Goal: Find specific page/section: Find specific page/section

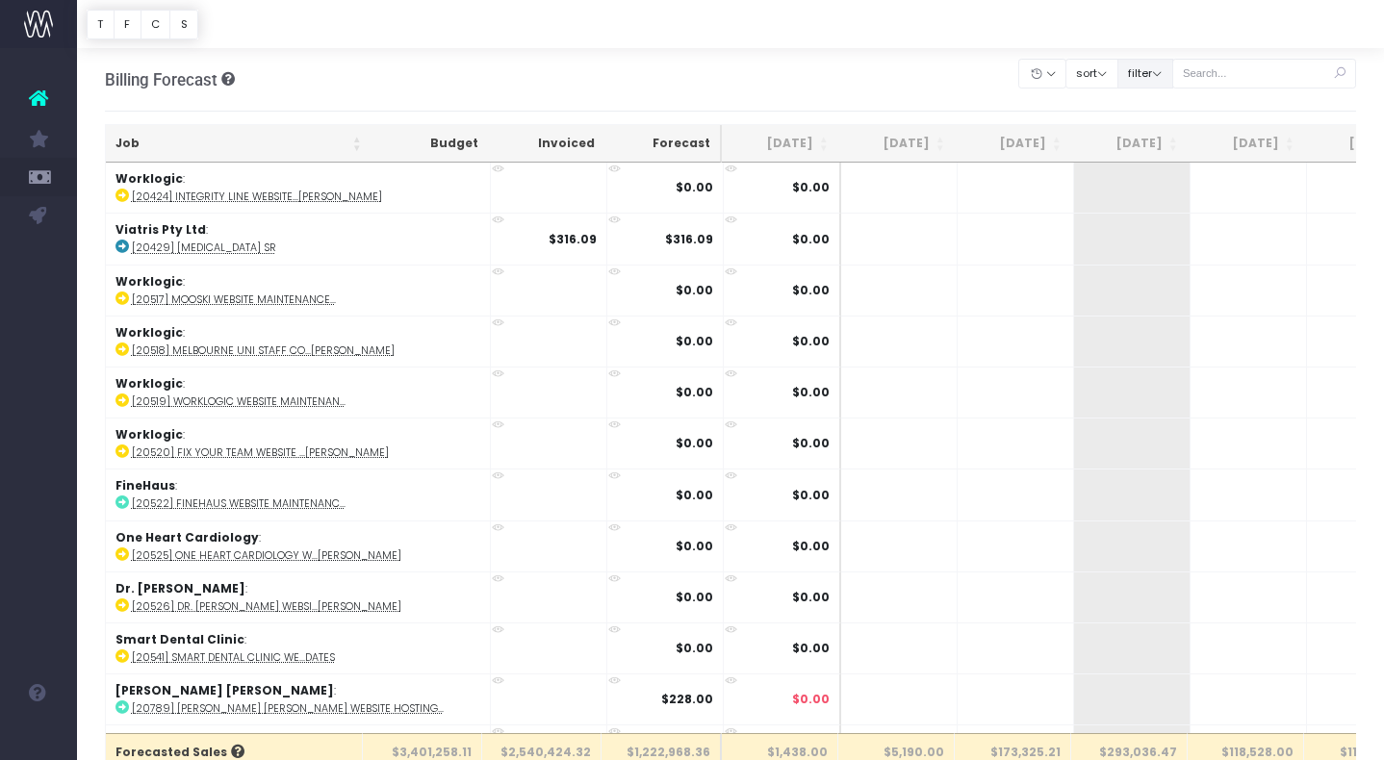
click at [1173, 69] on button "filter" at bounding box center [1145, 74] width 56 height 30
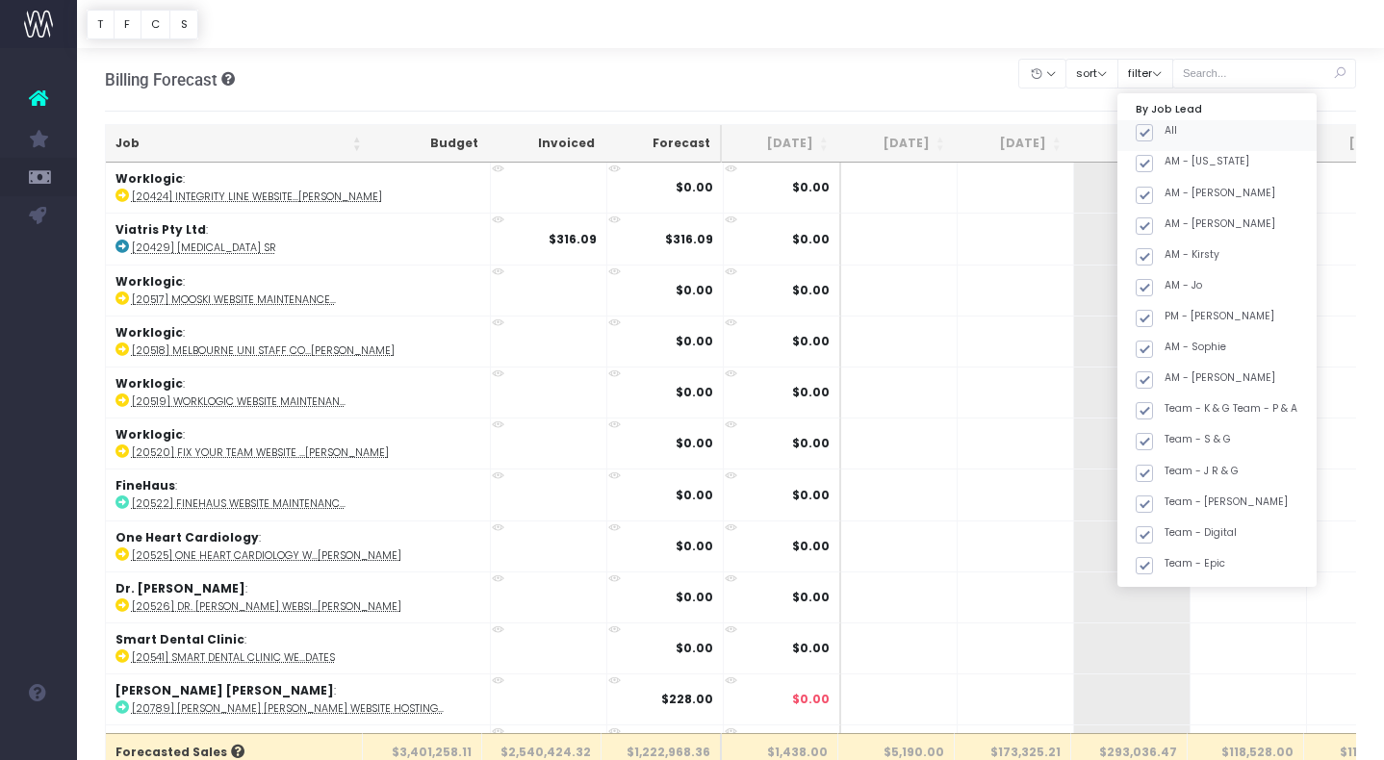
click at [1153, 128] on span at bounding box center [1143, 132] width 17 height 17
click at [1167, 128] on input "All" at bounding box center [1170, 129] width 13 height 13
checkbox input "false"
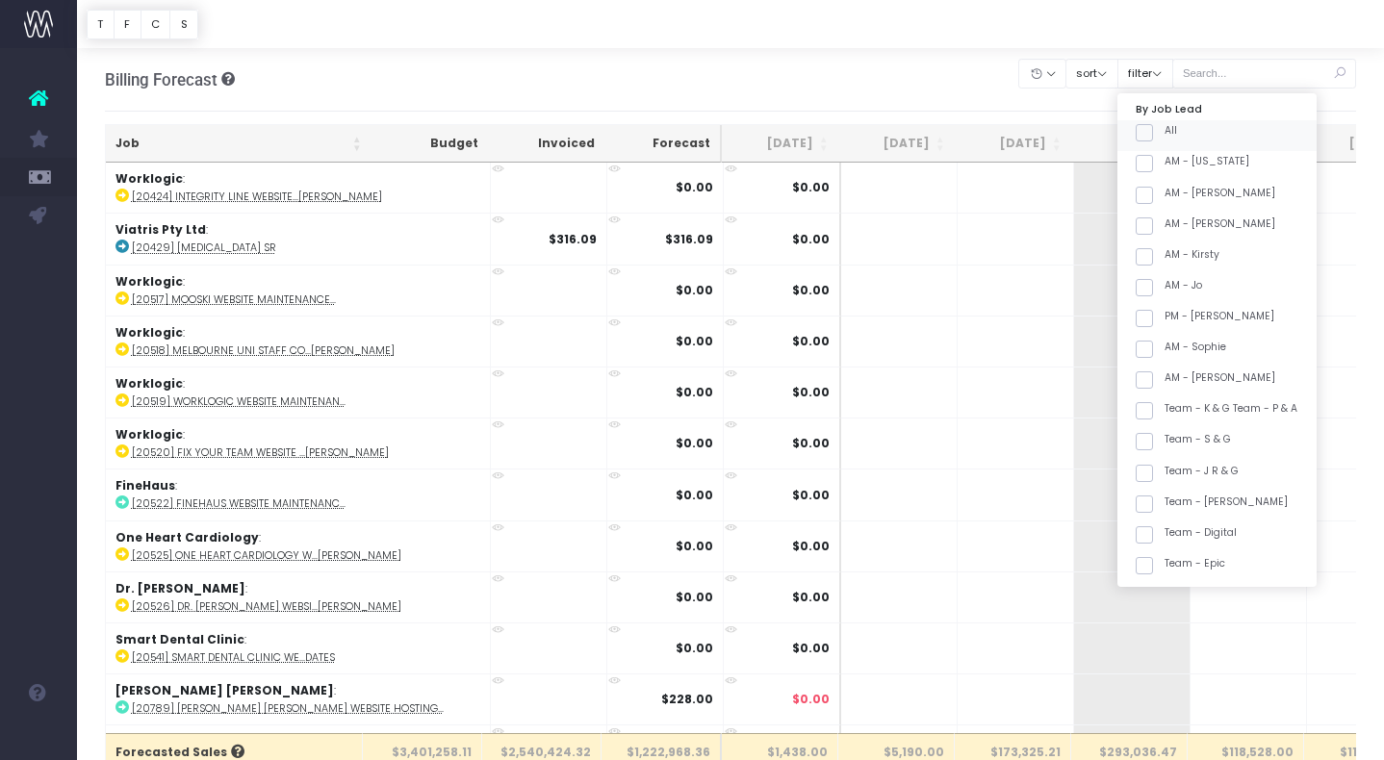
checkbox input "false"
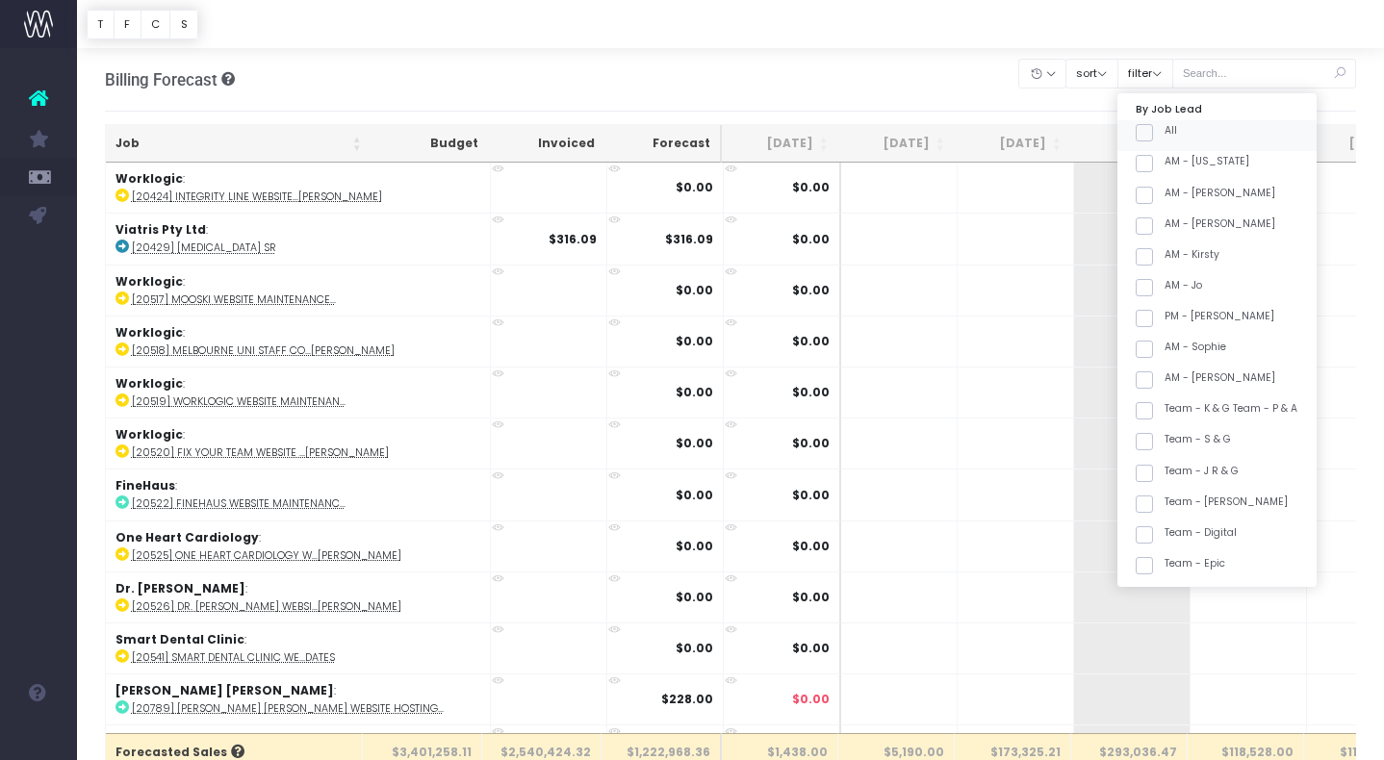
checkbox input "false"
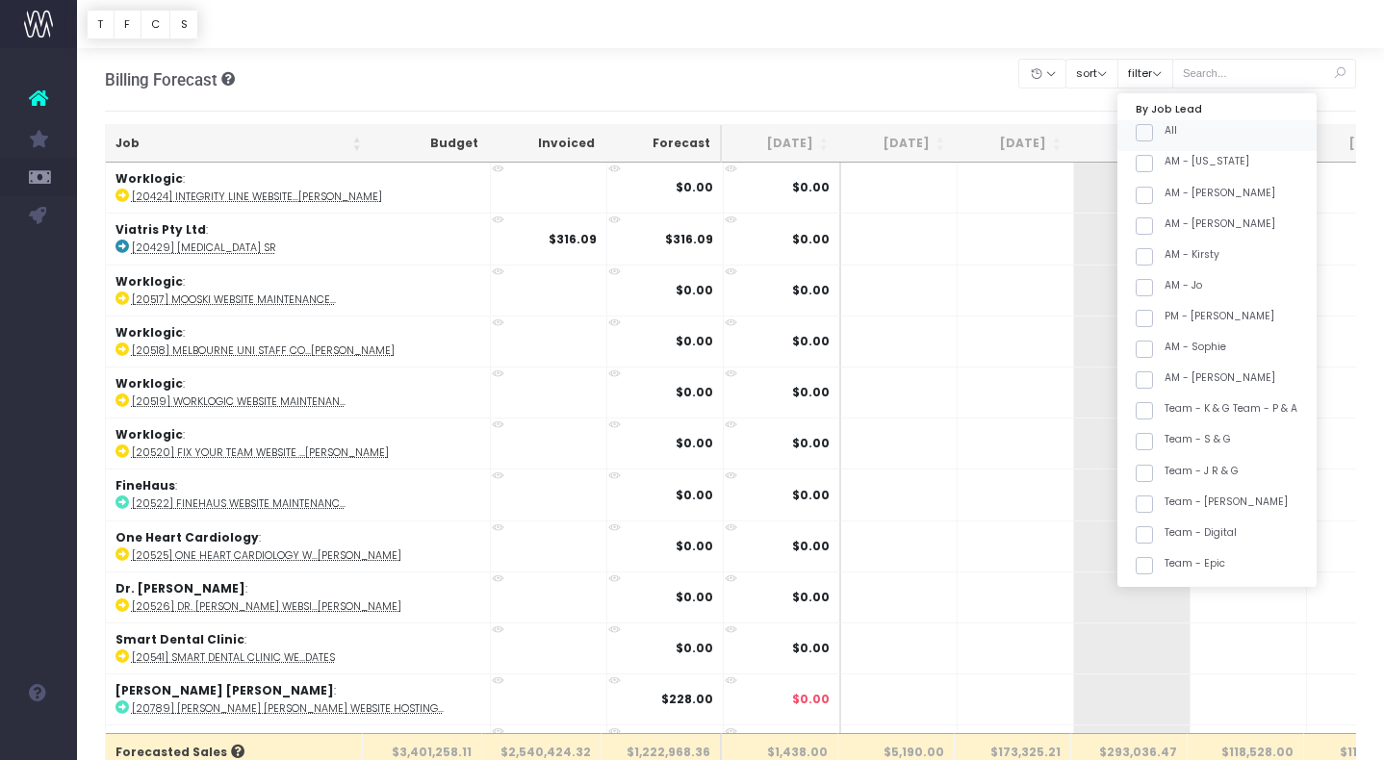
checkbox input "false"
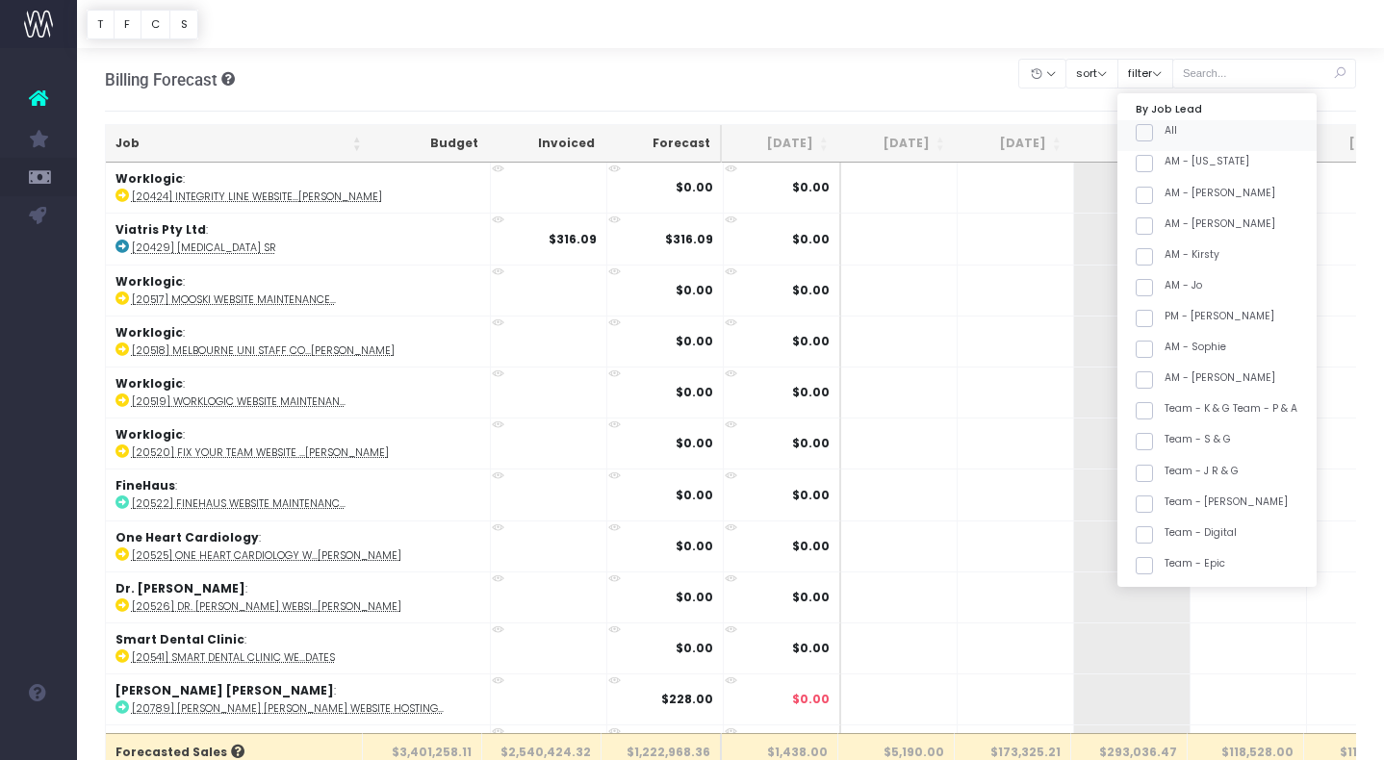
checkbox input "false"
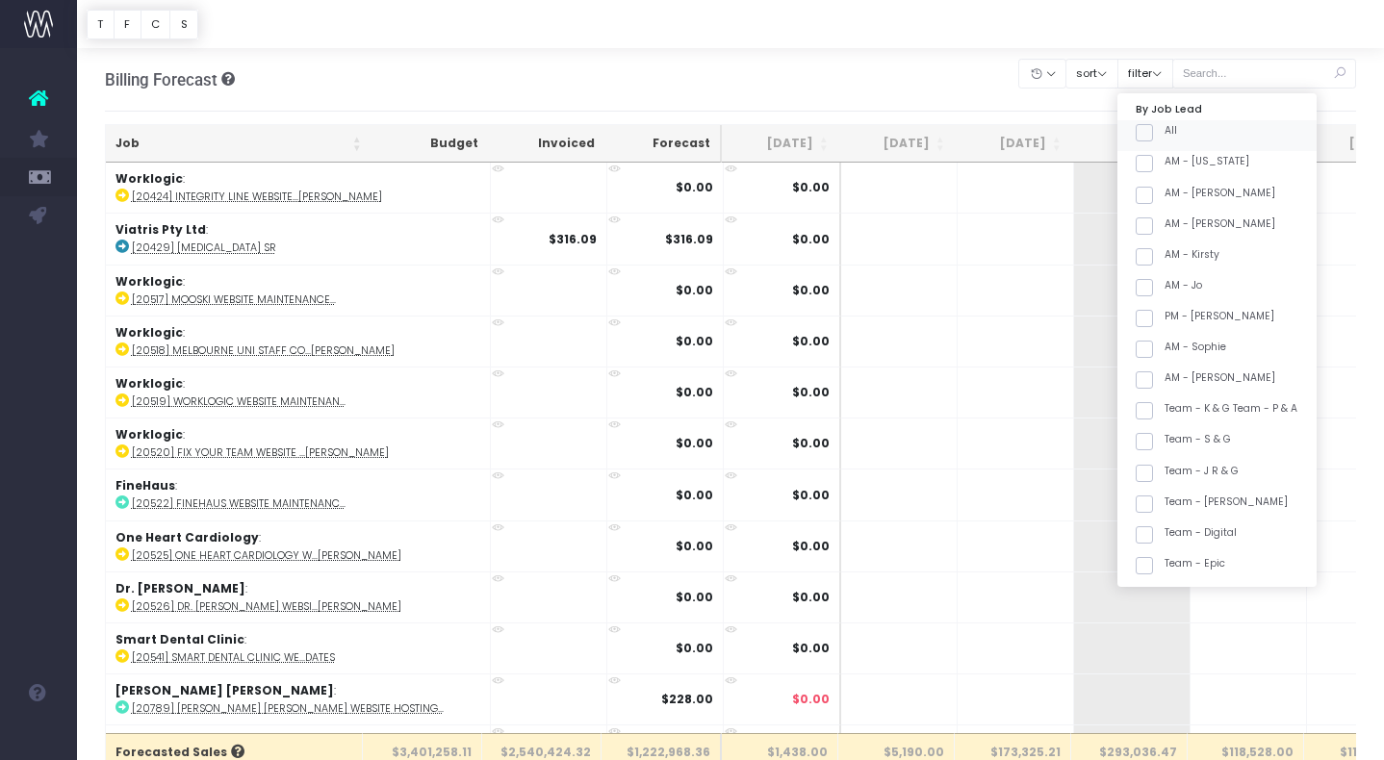
checkbox input "false"
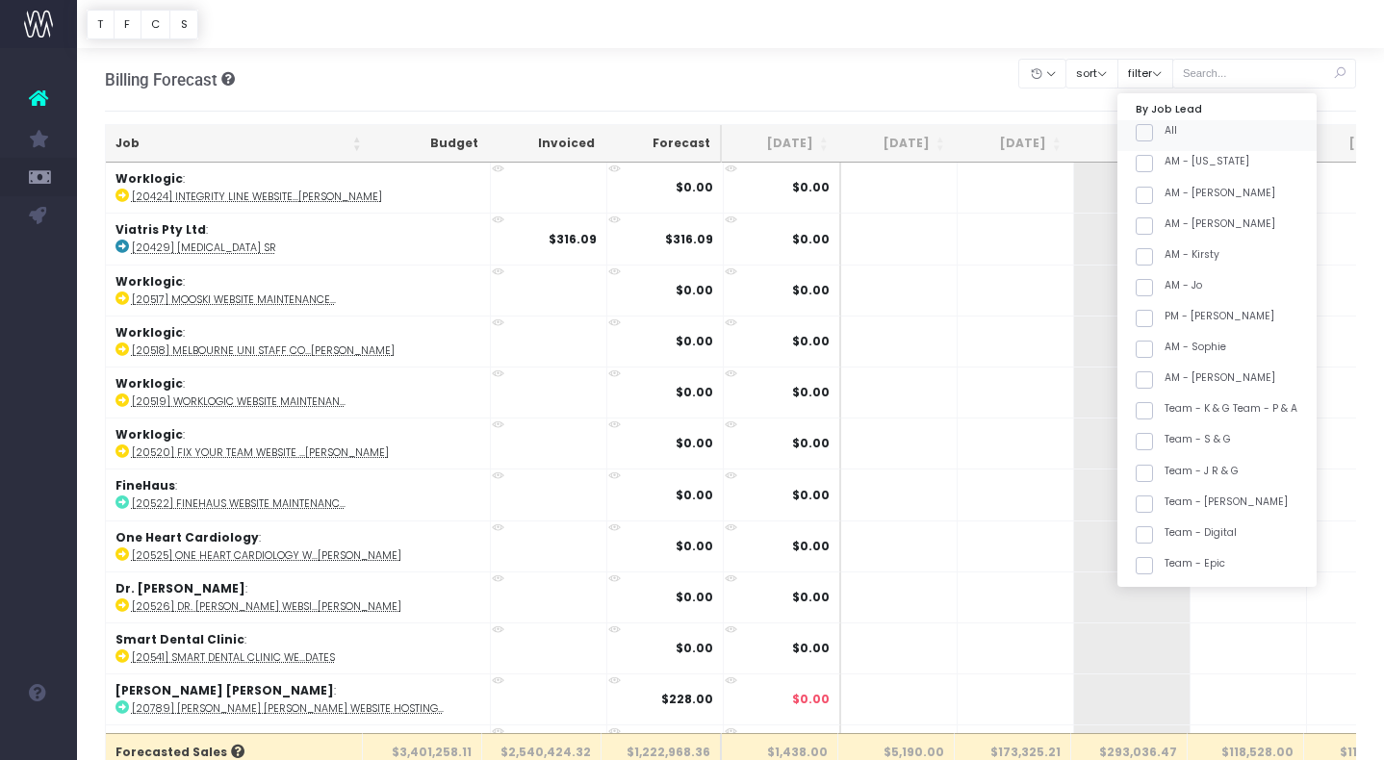
checkbox input "false"
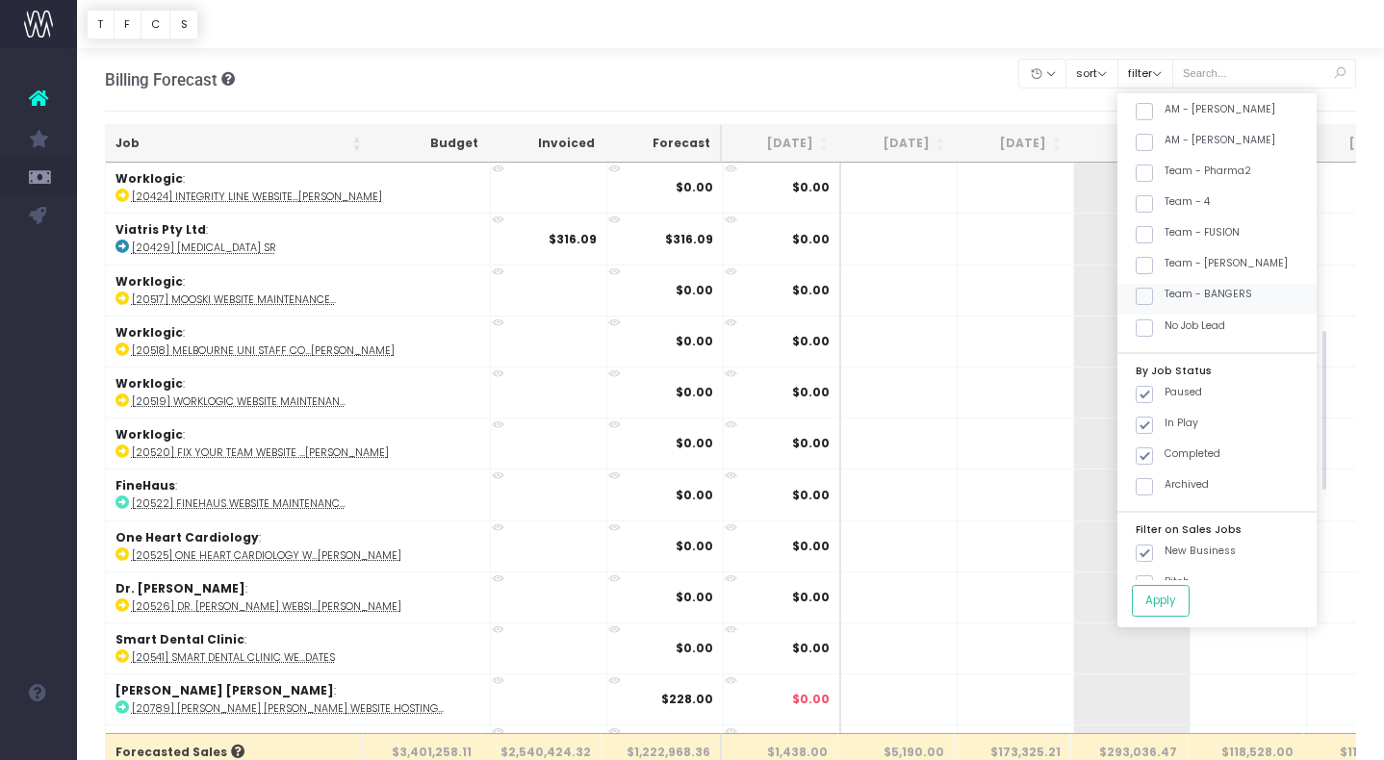
scroll to position [699, 0]
click at [1153, 267] on span at bounding box center [1143, 267] width 17 height 17
click at [1174, 267] on input "Team - [PERSON_NAME]" at bounding box center [1170, 264] width 13 height 13
checkbox input "true"
click at [1189, 596] on button "Apply" at bounding box center [1160, 601] width 58 height 32
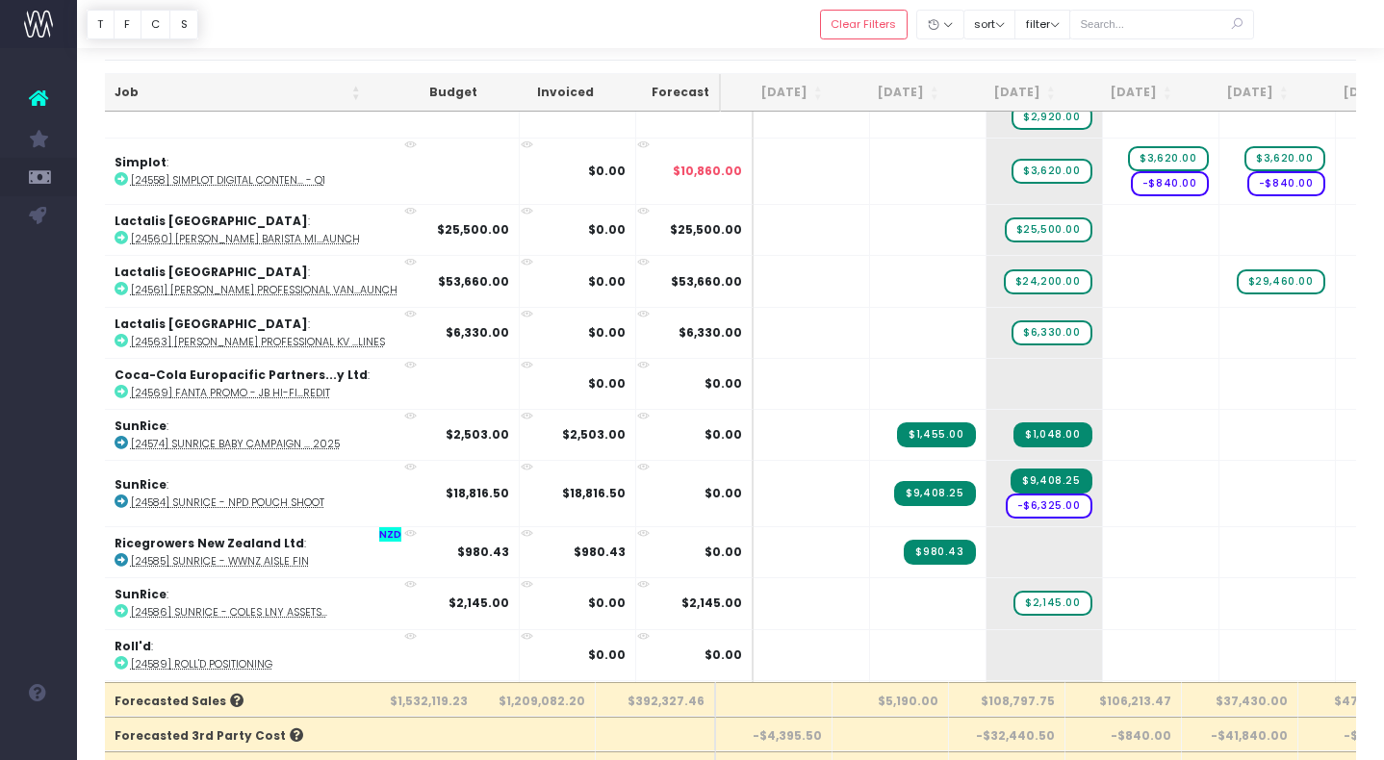
scroll to position [2665, 6]
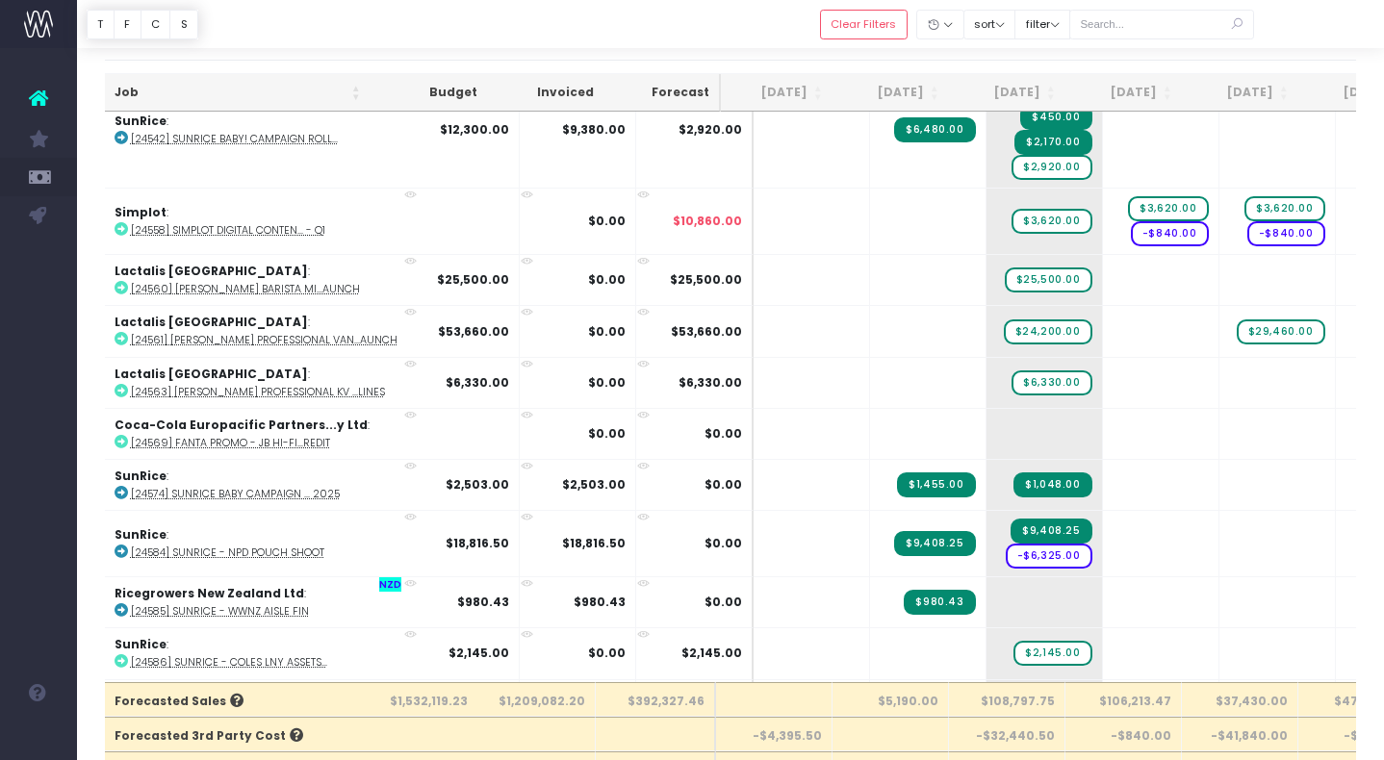
click at [255, 89] on th "Job" at bounding box center [238, 93] width 266 height 38
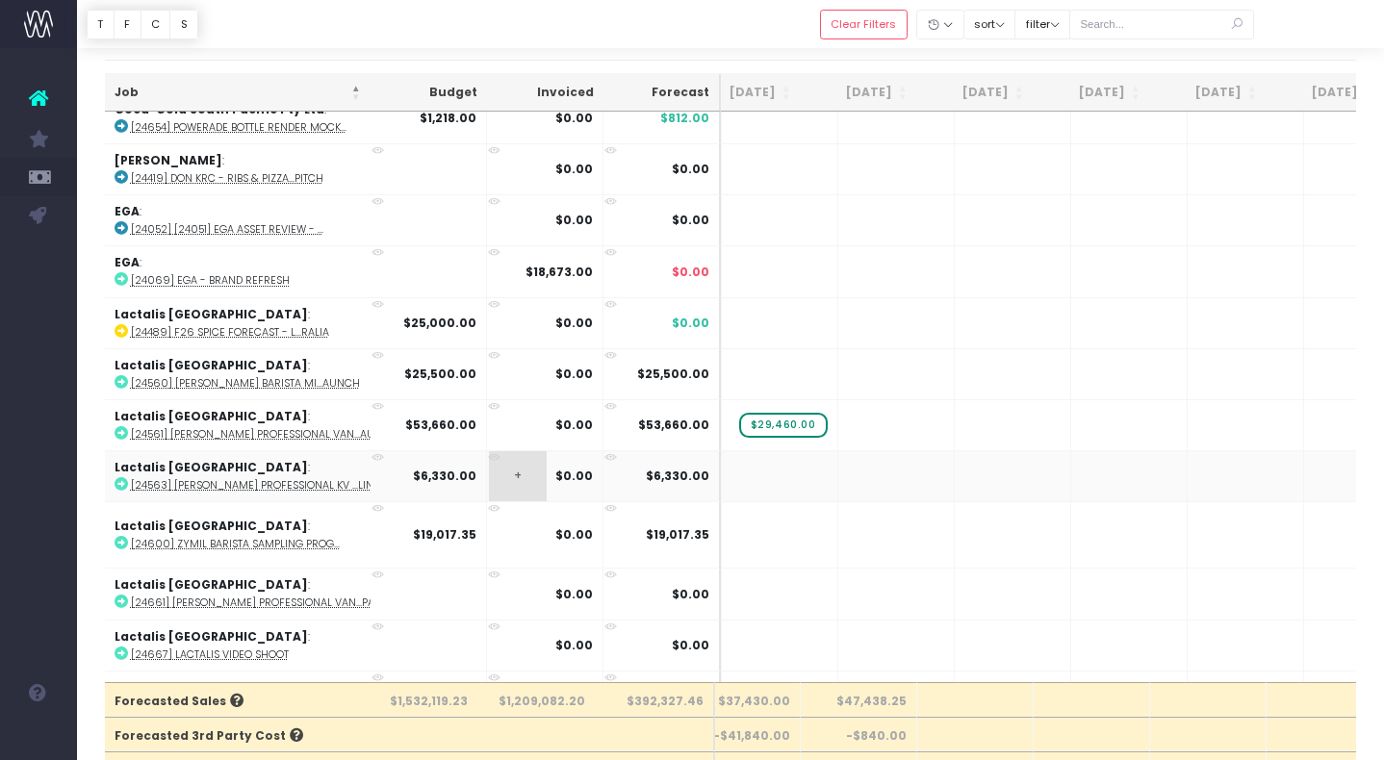
scroll to position [0, 605]
